Goal: Task Accomplishment & Management: Use online tool/utility

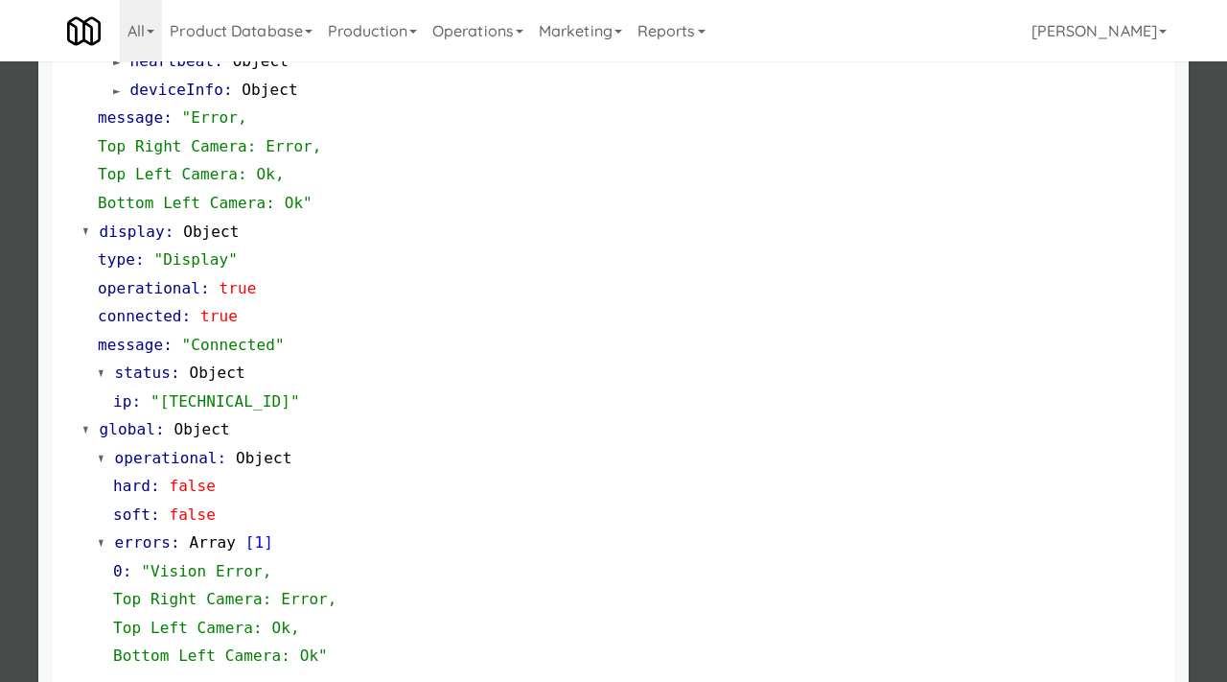
scroll to position [920, 0]
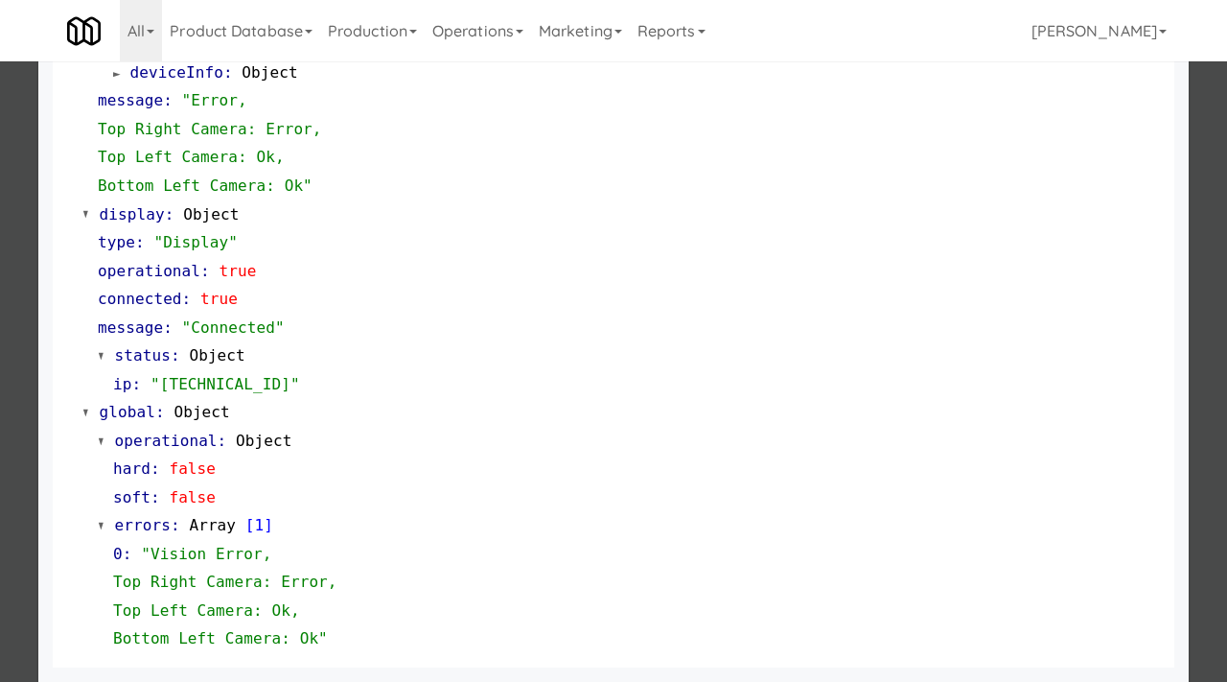
click at [0, 406] on div at bounding box center [613, 341] width 1227 height 682
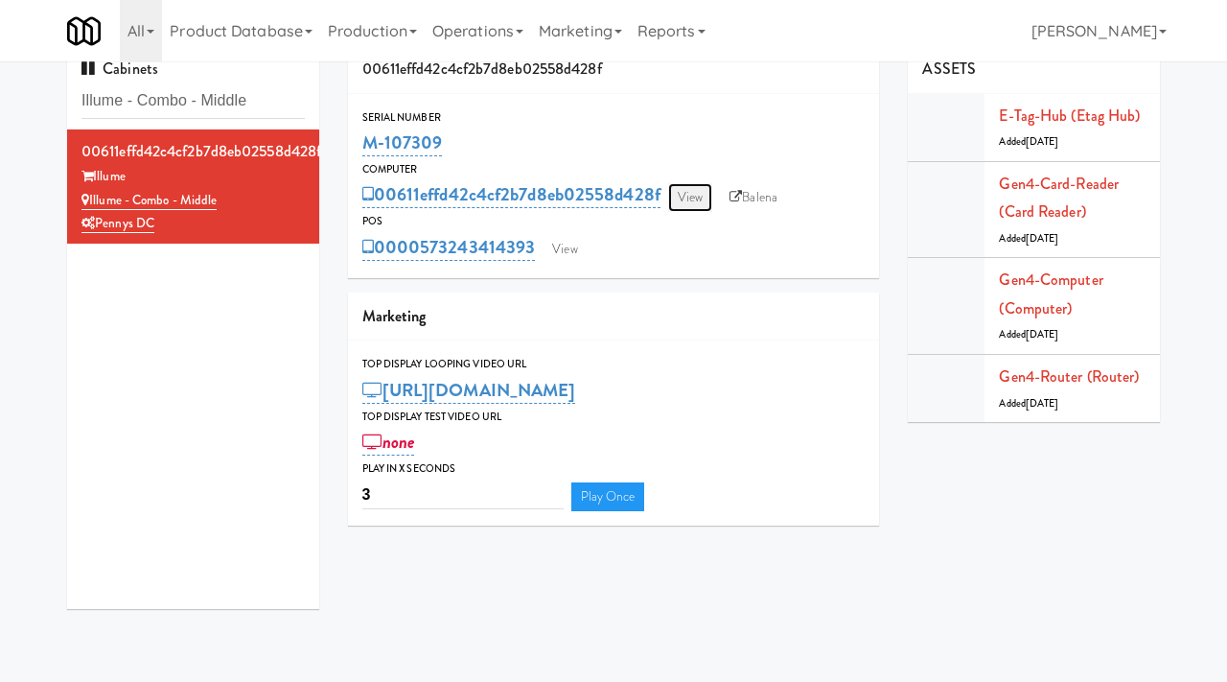
click at [681, 187] on link "View" at bounding box center [690, 197] width 44 height 29
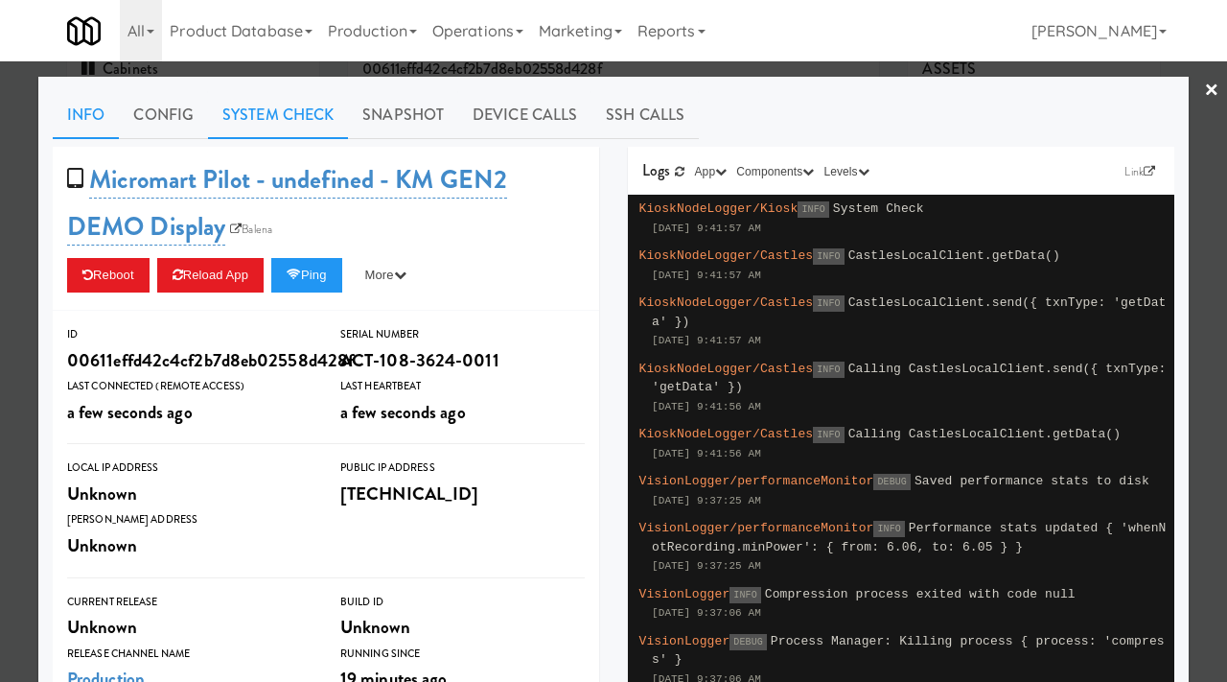
click at [265, 117] on link "System Check" at bounding box center [278, 115] width 140 height 48
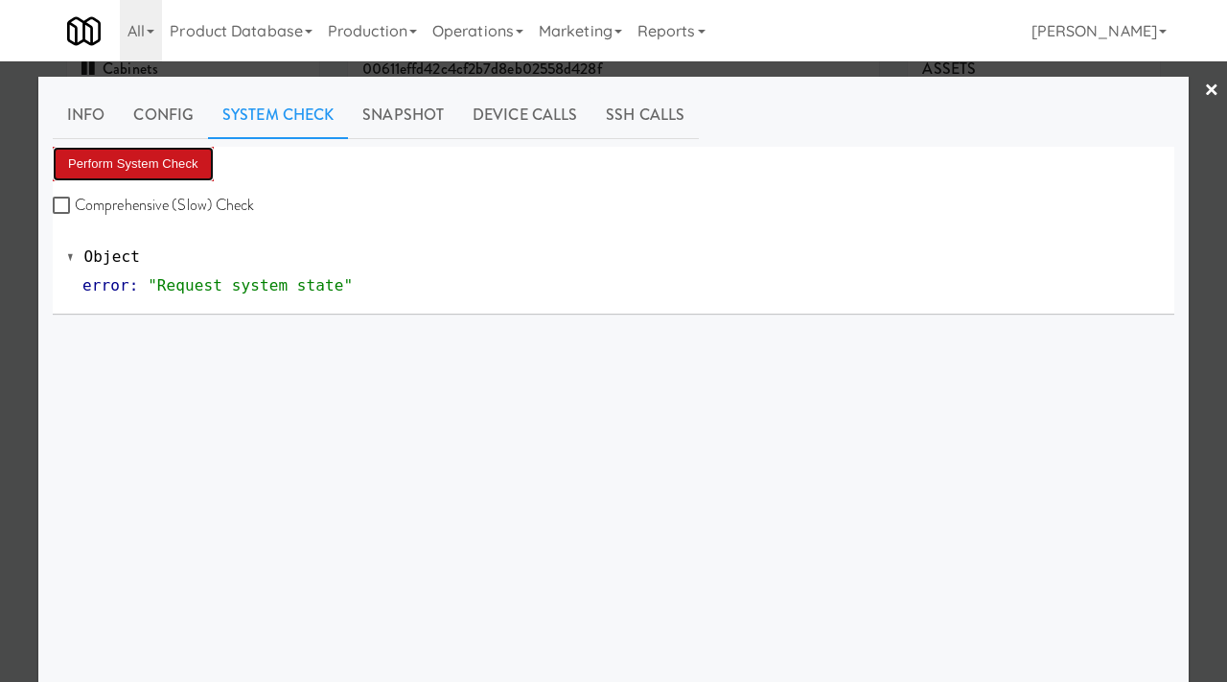
click at [127, 170] on button "Perform System Check" at bounding box center [133, 164] width 161 height 35
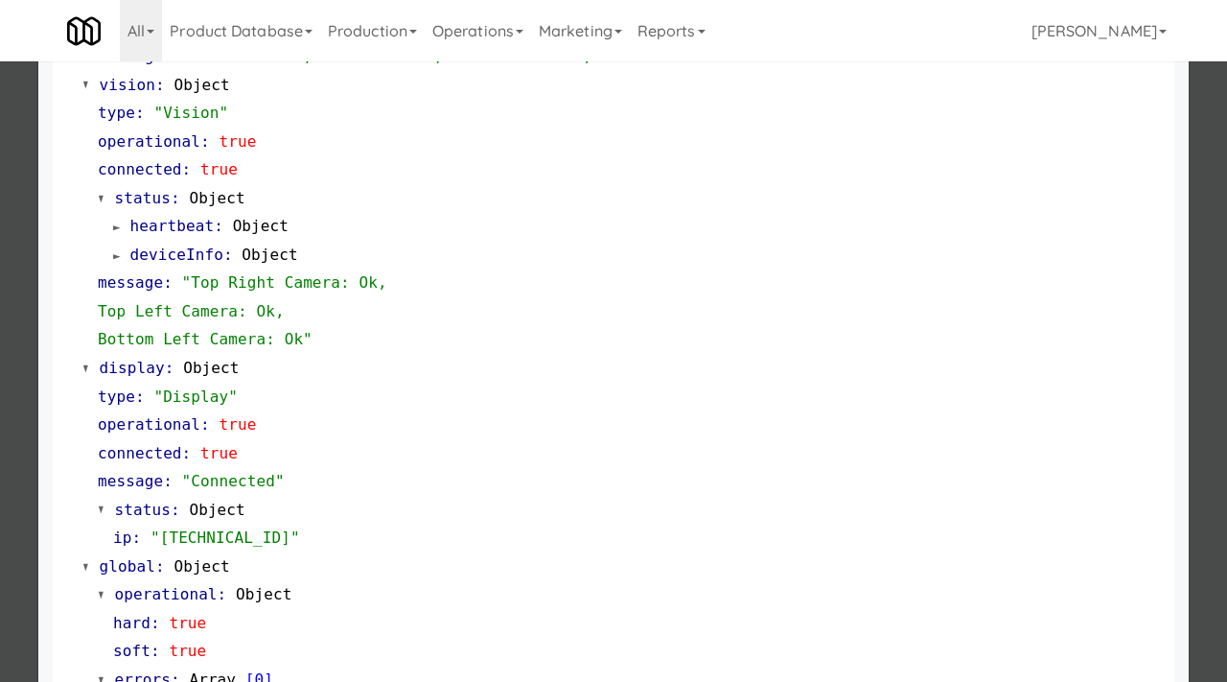
scroll to position [807, 0]
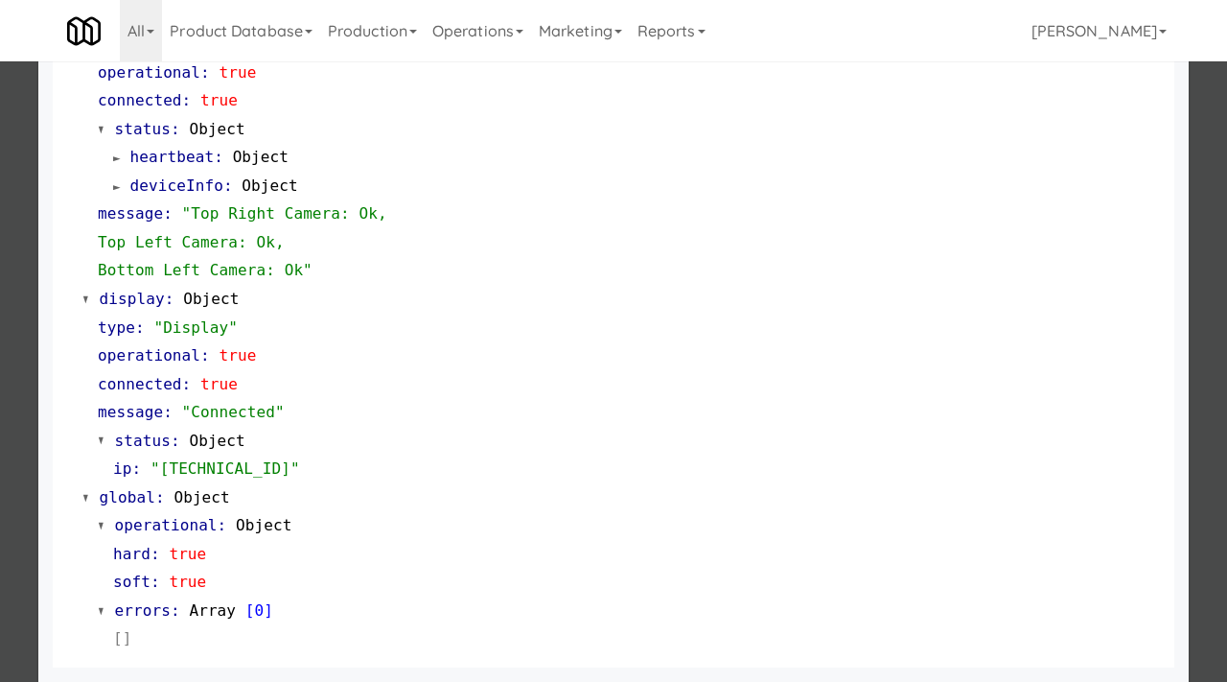
click at [20, 330] on div at bounding box center [613, 341] width 1227 height 682
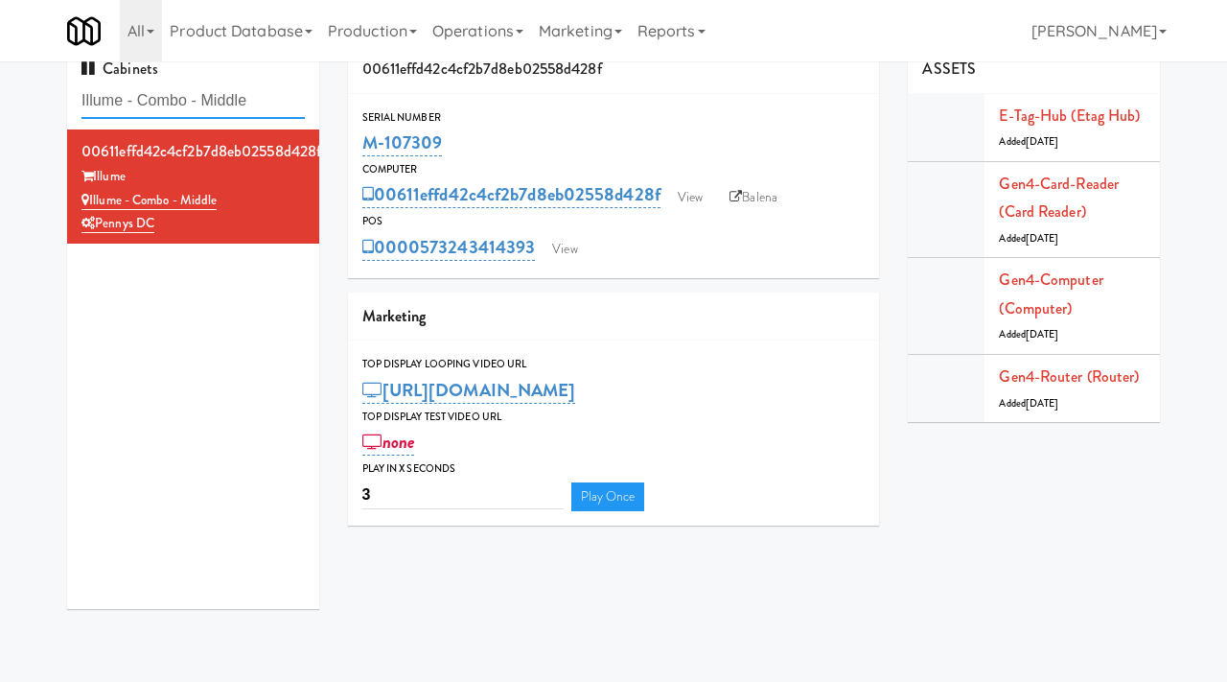
drag, startPoint x: 270, startPoint y: 93, endPoint x: 46, endPoint y: 85, distance: 224.4
click at [46, 85] on div "Cabinets Illume - Combo - Middle 00611effd42c4cf2b7d8eb02558d428f Illume Illume…" at bounding box center [613, 334] width 1227 height 578
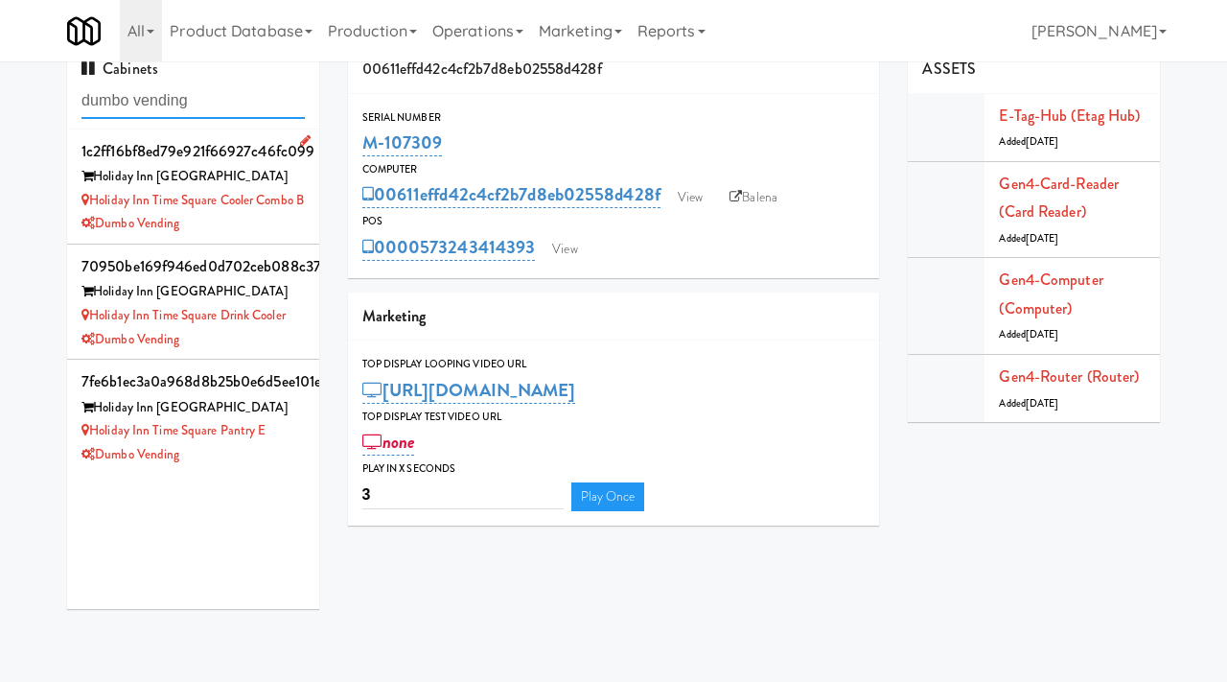
type input "dumbo vending"
click at [285, 236] on div "Dumbo Vending" at bounding box center [192, 224] width 223 height 24
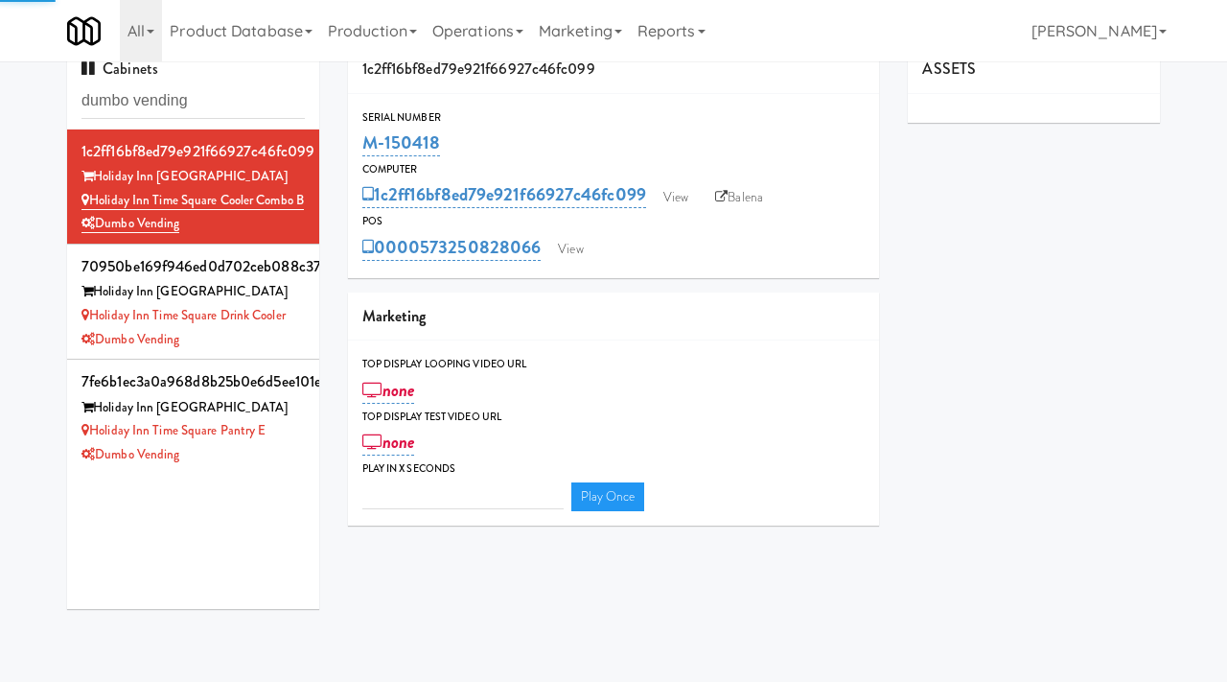
type input "3"
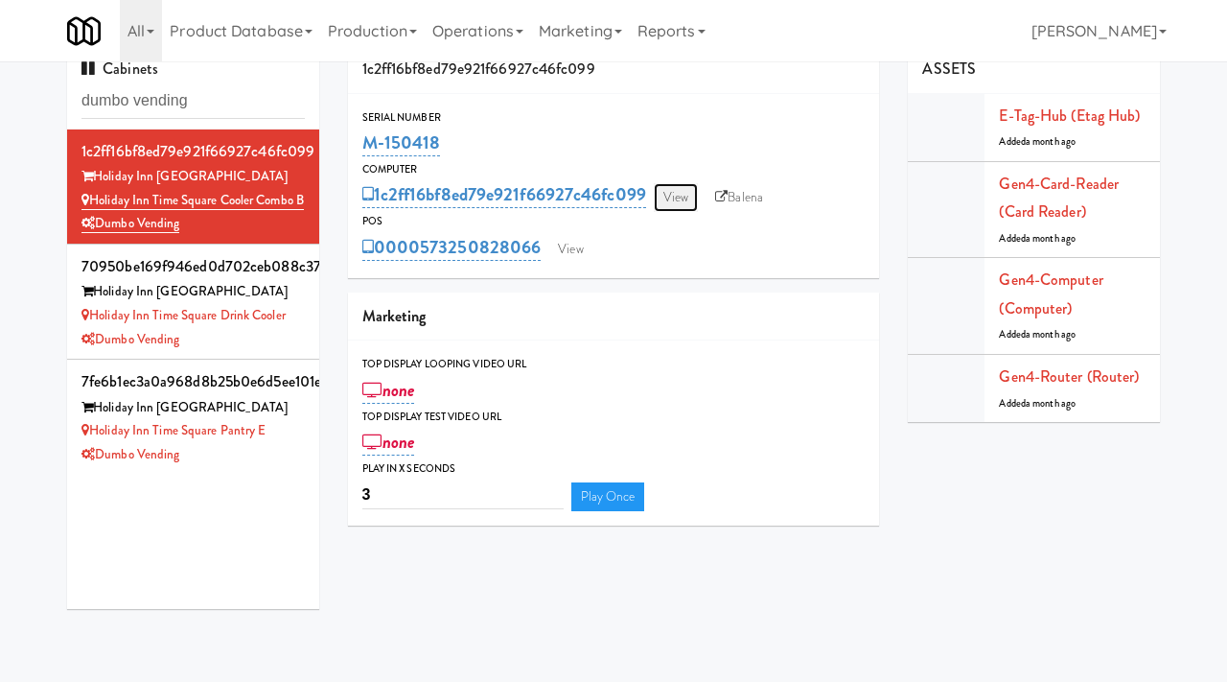
click at [676, 197] on link "View" at bounding box center [676, 197] width 44 height 29
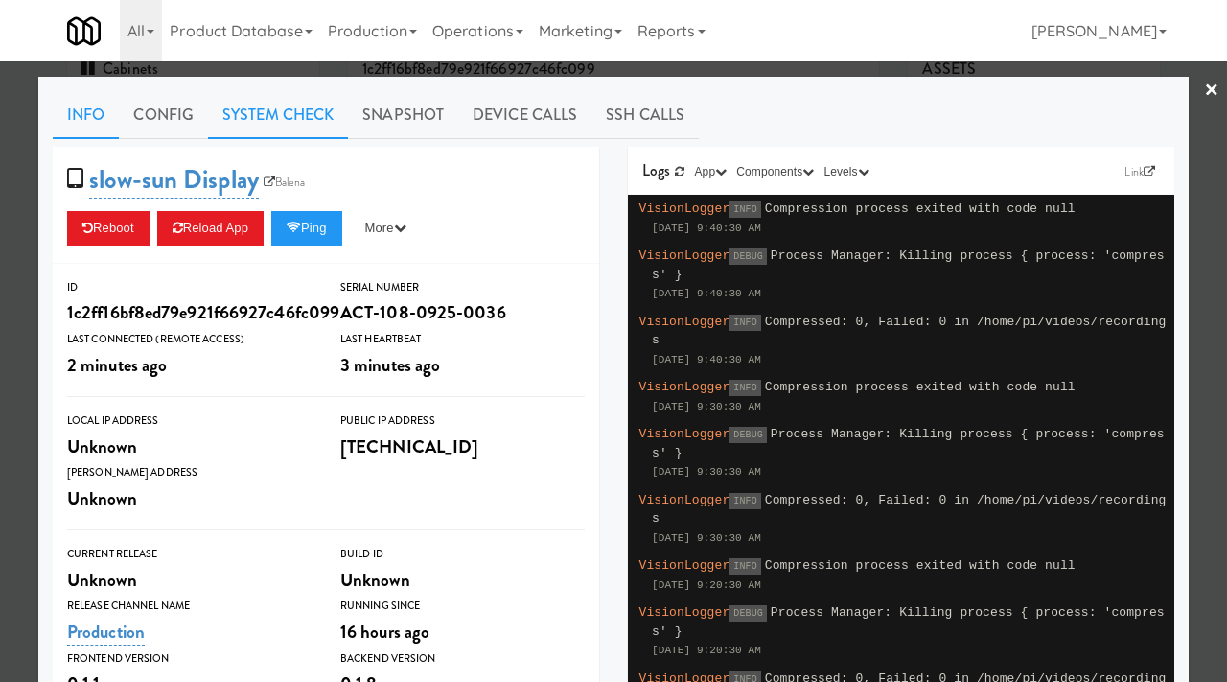
click at [308, 95] on link "System Check" at bounding box center [278, 115] width 140 height 48
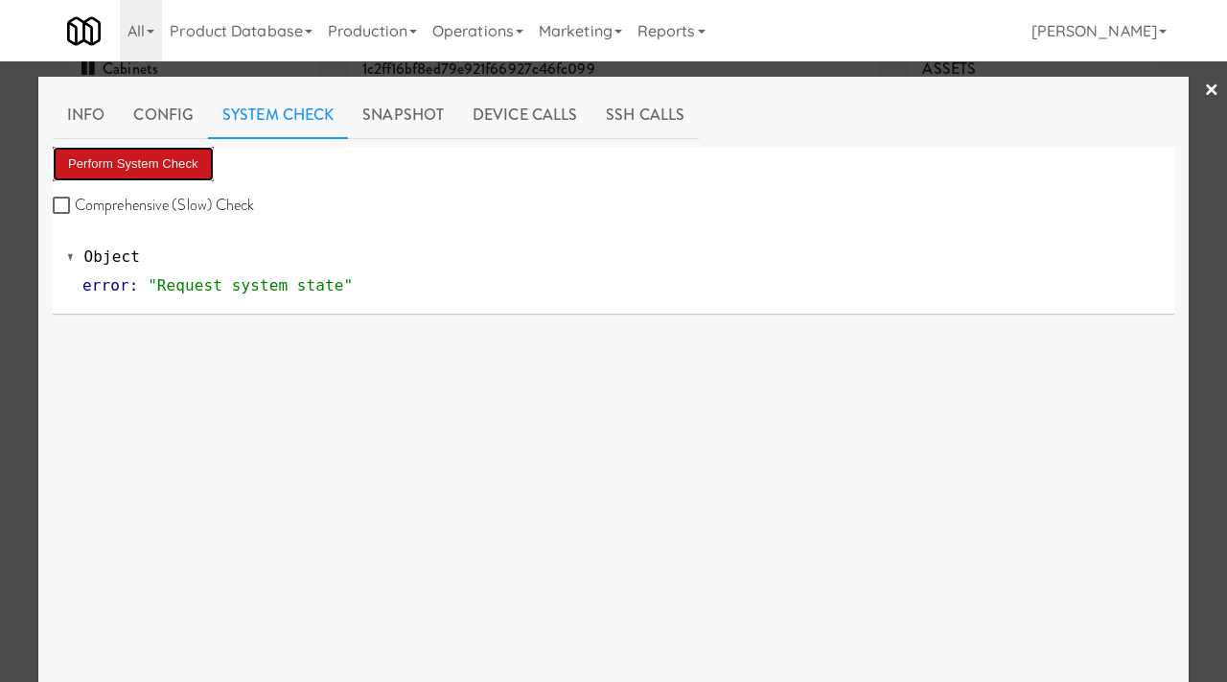
click at [170, 155] on button "Perform System Check" at bounding box center [133, 164] width 161 height 35
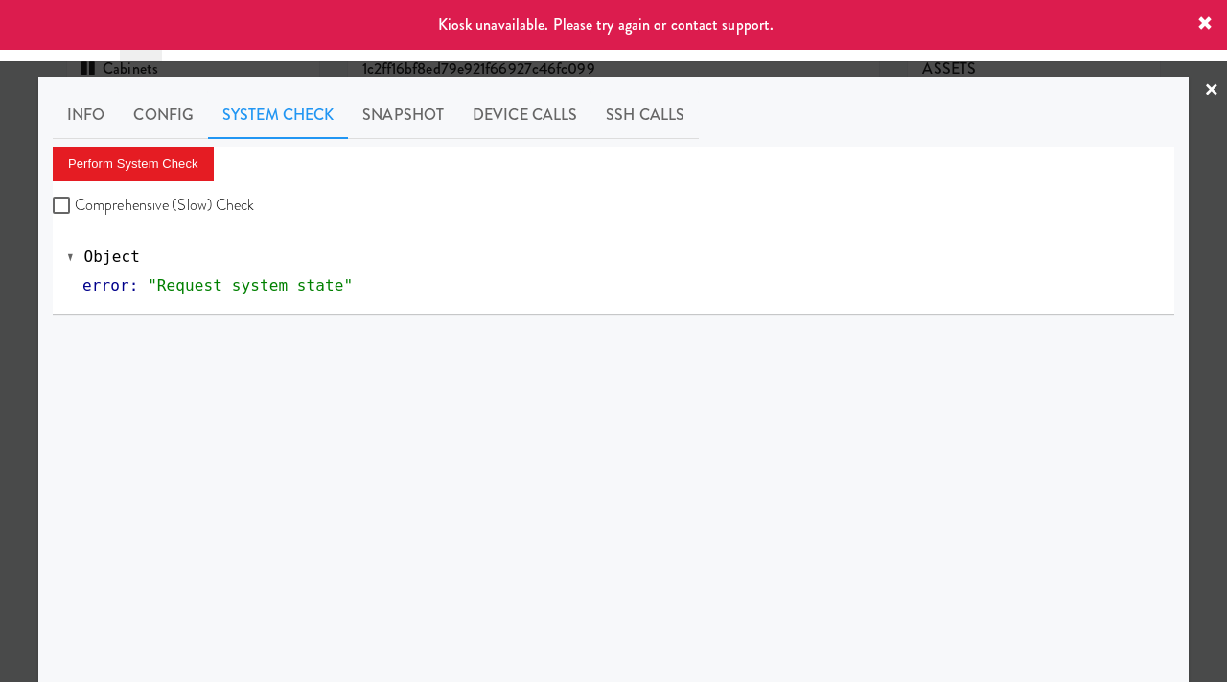
click at [0, 405] on div at bounding box center [613, 341] width 1227 height 682
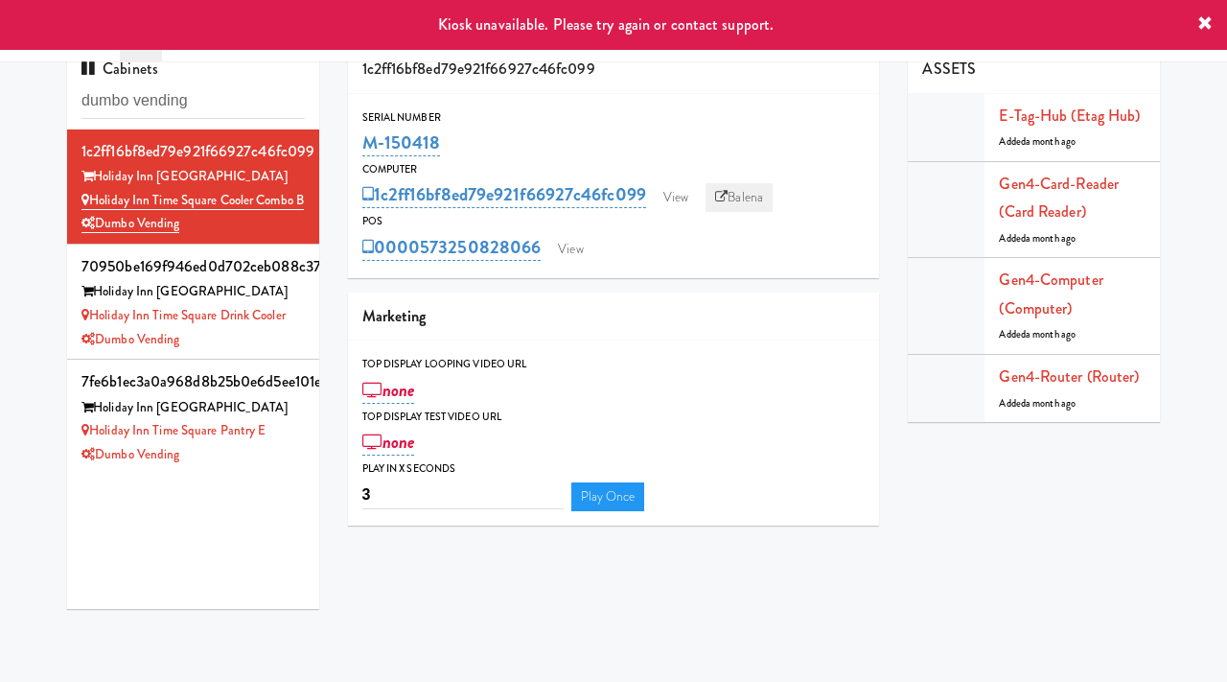
click at [747, 197] on link "Balena" at bounding box center [739, 197] width 67 height 29
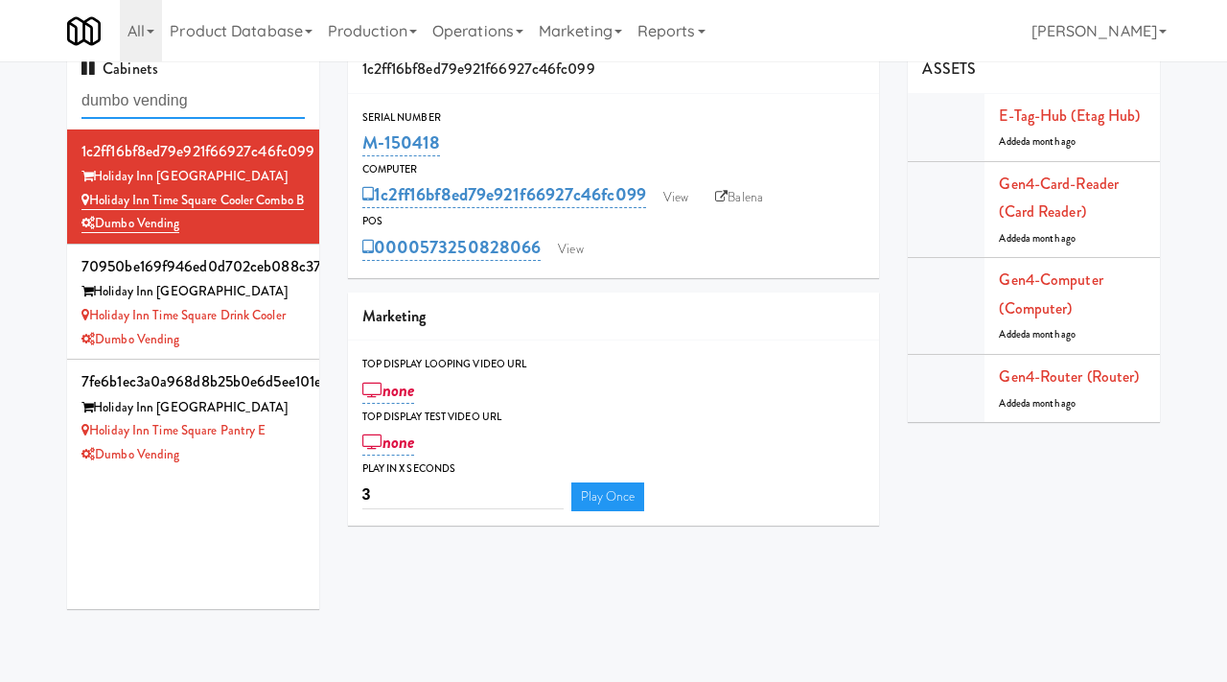
drag, startPoint x: 222, startPoint y: 93, endPoint x: 27, endPoint y: 79, distance: 196.1
click at [27, 79] on div "Cabinets dumbo vending 1c2ff16bf8ed79e921f66927c46fc099 Holiday Inn Time Square…" at bounding box center [613, 334] width 1227 height 578
paste input "Elara - Cooler - Middle"
type input "Elara - Cooler - Middle"
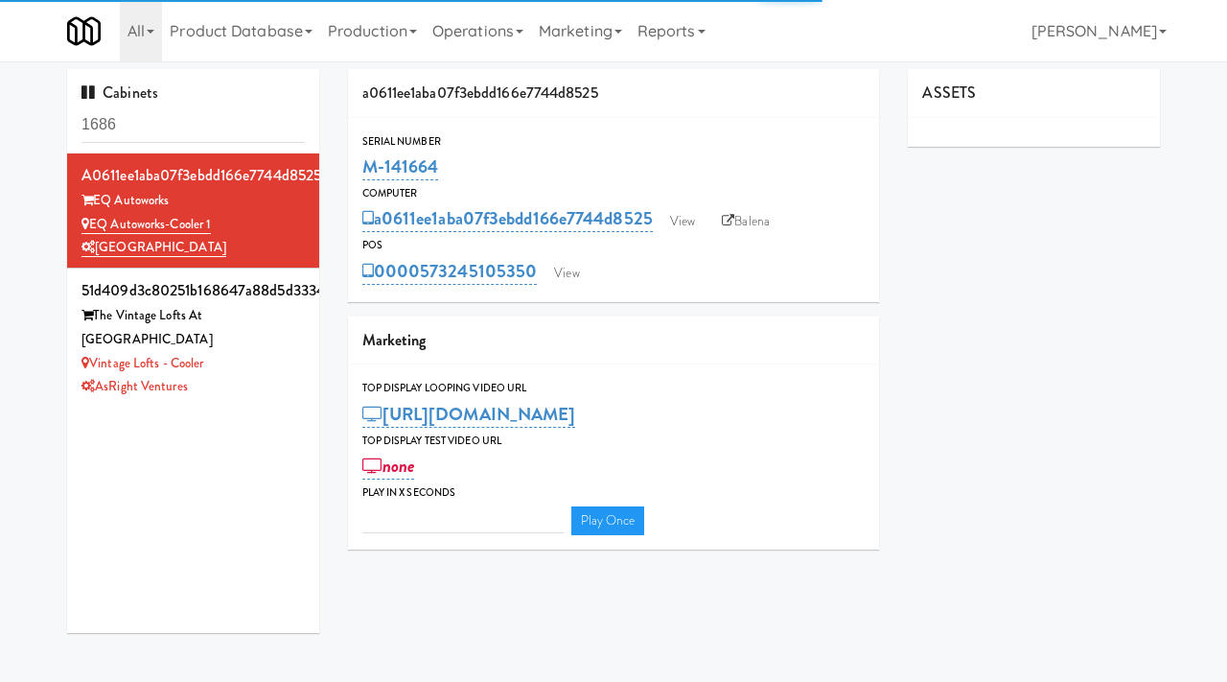
type input "3"
